Goal: Transaction & Acquisition: Purchase product/service

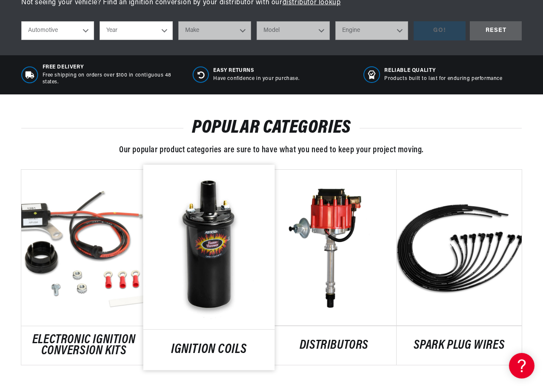
click at [216, 344] on link "IGNITION COILS" at bounding box center [208, 349] width 131 height 11
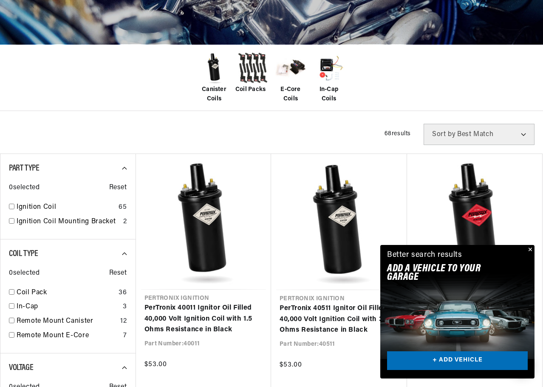
click at [530, 248] on div "Close dialog FIND THE RIGHT PARTS Take our quick quiz using the button below, a…" at bounding box center [271, 193] width 543 height 387
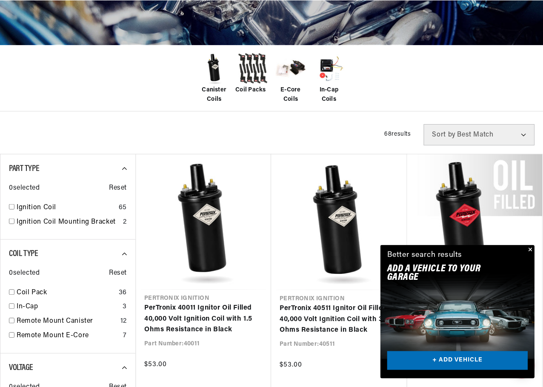
scroll to position [0, 318]
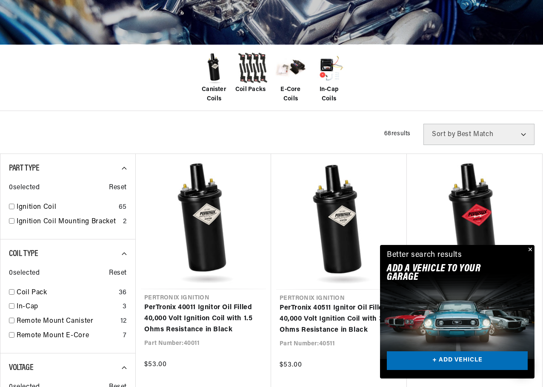
click at [534, 249] on button "Close" at bounding box center [529, 250] width 10 height 10
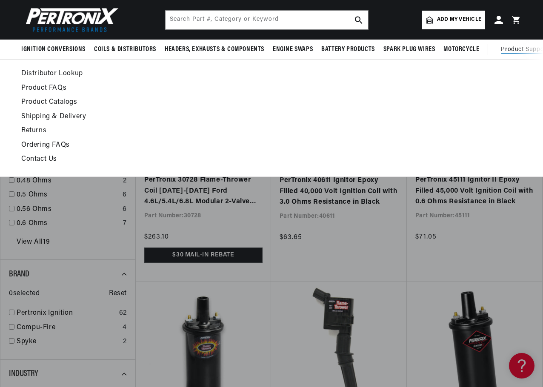
scroll to position [0, 0]
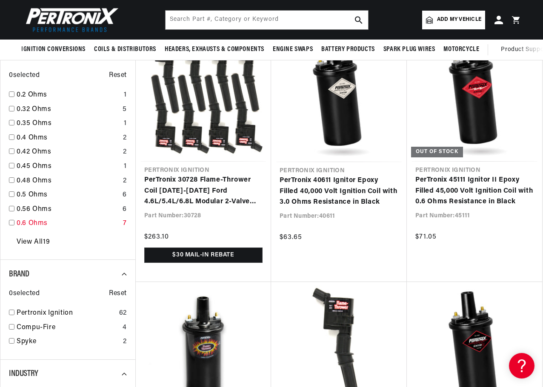
click at [14, 223] on input "checkbox" at bounding box center [12, 223] width 6 height 6
checkbox input "false"
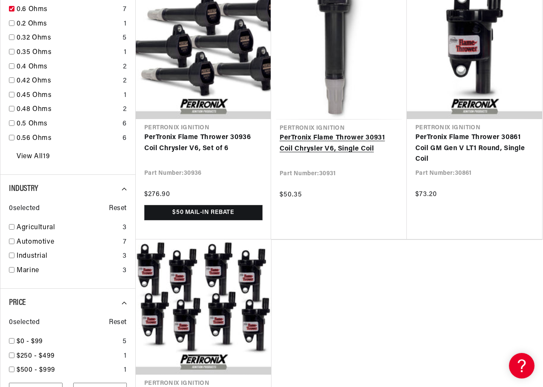
scroll to position [0, 318]
